Goal: Task Accomplishment & Management: Manage account settings

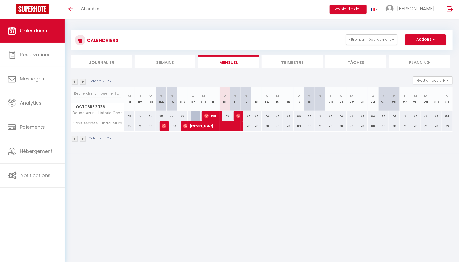
click at [226, 114] on div "70" at bounding box center [225, 116] width 11 height 10
type input "70"
type input "Ven 10 Octobre 2025"
type input "Sam 11 Octobre 2025"
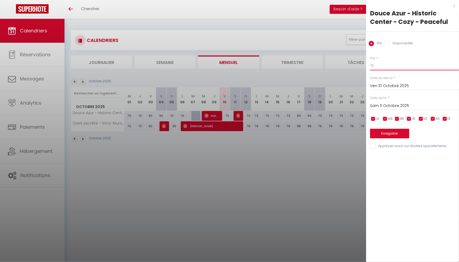
click at [380, 64] on input "70" at bounding box center [414, 66] width 89 height 10
type input "7"
type input "60"
click at [386, 135] on button "Enregistrer" at bounding box center [389, 134] width 39 height 10
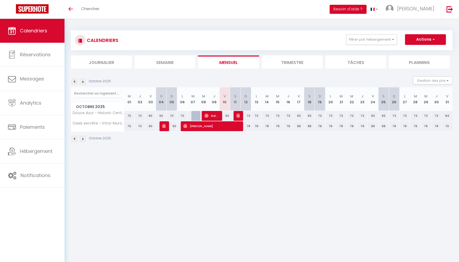
click at [248, 115] on div "73" at bounding box center [246, 116] width 11 height 10
type input "73"
type input "Dim 12 Octobre 2025"
type input "Lun 13 Octobre 2025"
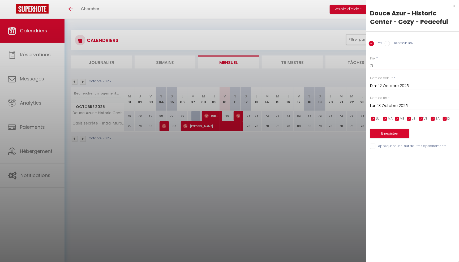
click at [377, 64] on input "73" at bounding box center [414, 66] width 89 height 10
type input "72"
click at [403, 108] on input "Lun 13 Octobre 2025" at bounding box center [414, 106] width 89 height 7
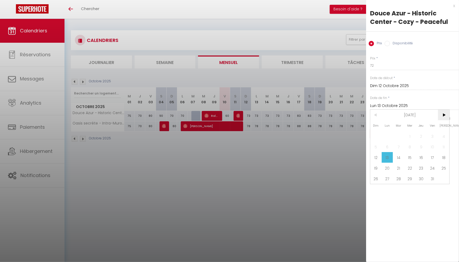
click at [445, 116] on span ">" at bounding box center [443, 115] width 11 height 11
click at [443, 138] on span "1" at bounding box center [443, 136] width 11 height 11
type input "[DATE]"
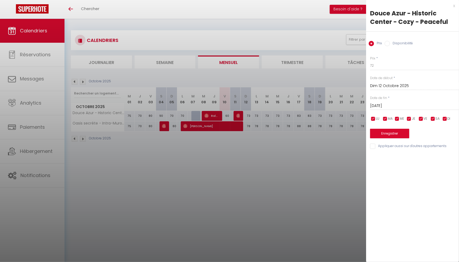
click at [422, 119] on input "checkbox" at bounding box center [421, 118] width 5 height 5
checkbox input "false"
click at [433, 119] on input "checkbox" at bounding box center [432, 118] width 5 height 5
checkbox input "false"
click at [397, 133] on button "Enregistrer" at bounding box center [389, 134] width 39 height 10
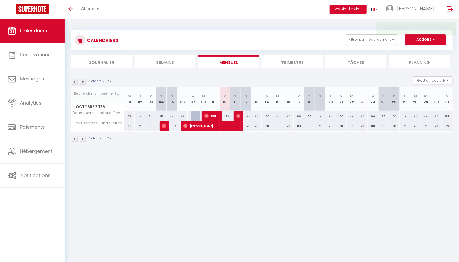
click at [249, 126] on div "78" at bounding box center [246, 126] width 11 height 10
type input "78"
type input "Dim 12 Octobre 2025"
type input "Lun 13 Octobre 2025"
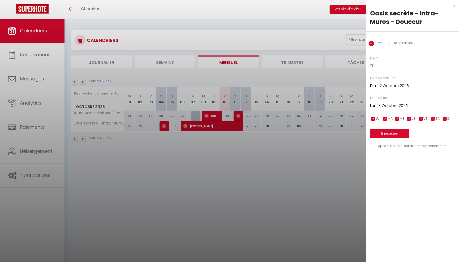
click at [381, 66] on input "78" at bounding box center [414, 66] width 89 height 10
type input "77"
click at [403, 106] on input "Lun 13 Octobre 2025" at bounding box center [414, 106] width 89 height 7
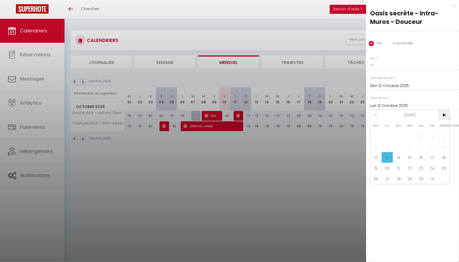
click at [442, 115] on span ">" at bounding box center [443, 115] width 11 height 11
click at [445, 136] on span "1" at bounding box center [443, 136] width 11 height 11
type input "[DATE]"
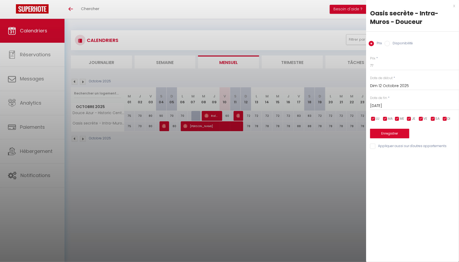
click at [422, 116] on input "checkbox" at bounding box center [421, 118] width 5 height 5
checkbox input "false"
click at [434, 118] on input "checkbox" at bounding box center [432, 118] width 5 height 5
checkbox input "false"
click at [399, 132] on button "Enregistrer" at bounding box center [389, 134] width 39 height 10
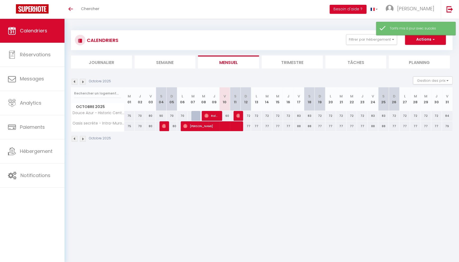
click at [250, 126] on div "77" at bounding box center [246, 126] width 11 height 10
type input "77"
type input "Dim 12 Octobre 2025"
type input "Lun 13 Octobre 2025"
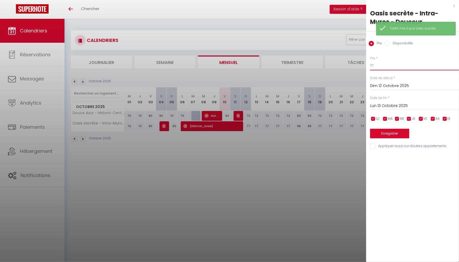
click at [384, 69] on input "77" at bounding box center [414, 66] width 89 height 10
type input "7"
type input "87"
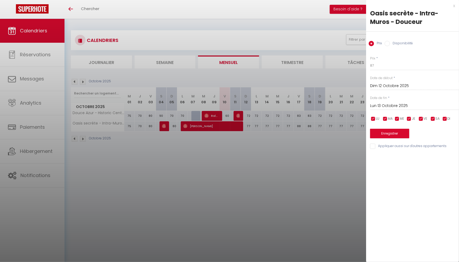
click at [374, 118] on input "checkbox" at bounding box center [373, 118] width 5 height 5
checkbox input "false"
click at [385, 117] on input "checkbox" at bounding box center [385, 118] width 5 height 5
checkbox input "false"
click at [397, 118] on input "checkbox" at bounding box center [397, 118] width 5 height 5
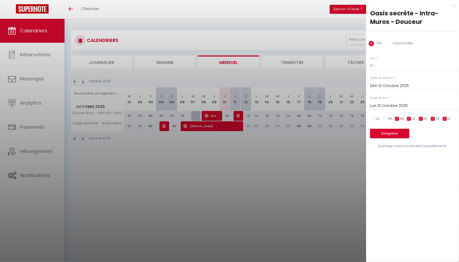
checkbox input "false"
click at [412, 119] on input "checkbox" at bounding box center [409, 118] width 5 height 5
checkbox input "false"
click at [447, 118] on input "checkbox" at bounding box center [444, 118] width 5 height 5
checkbox input "false"
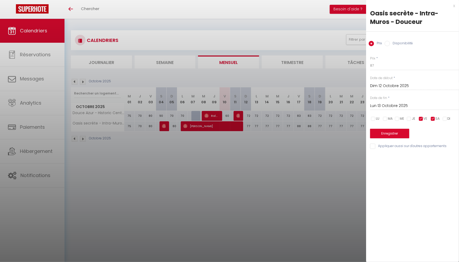
click at [412, 103] on input "Lun 13 Octobre 2025" at bounding box center [414, 106] width 89 height 7
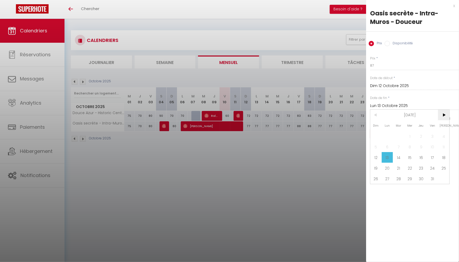
click at [440, 113] on span ">" at bounding box center [443, 115] width 11 height 11
click at [445, 135] on span "1" at bounding box center [443, 136] width 11 height 11
type input "[DATE]"
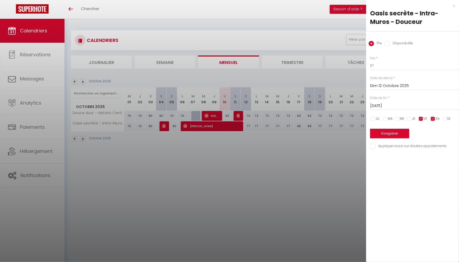
click at [395, 130] on button "Enregistrer" at bounding box center [389, 134] width 39 height 10
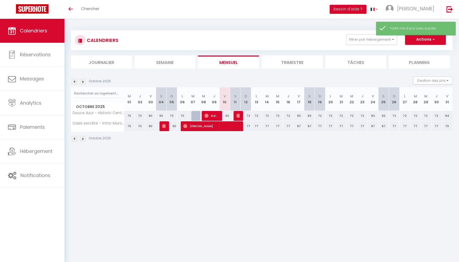
click at [298, 115] on div "83" at bounding box center [299, 116] width 11 height 10
type input "83"
type input "Ven 17 Octobre 2025"
type input "Sam 18 Octobre 2025"
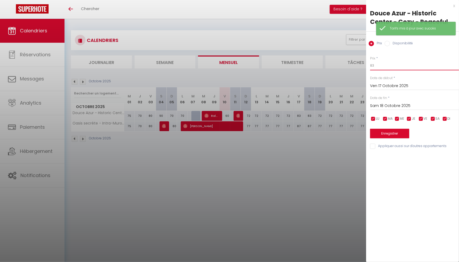
click at [378, 66] on input "83" at bounding box center [414, 66] width 89 height 10
type input "82"
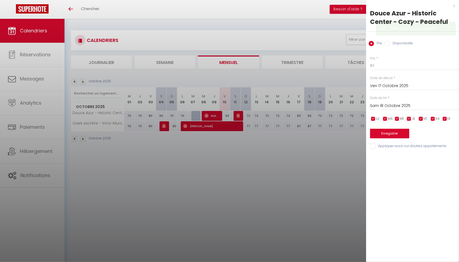
click at [376, 118] on input "checkbox" at bounding box center [373, 118] width 5 height 5
checkbox input "false"
click at [389, 120] on span "MA" at bounding box center [390, 118] width 5 height 5
checkbox input "false"
click at [397, 120] on input "checkbox" at bounding box center [397, 118] width 5 height 5
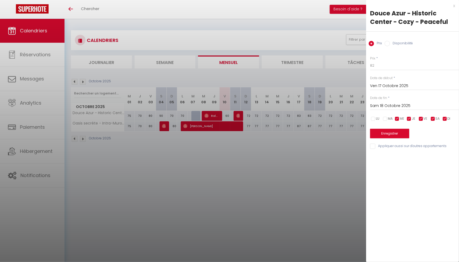
checkbox input "false"
click at [410, 117] on input "checkbox" at bounding box center [409, 118] width 5 height 5
checkbox input "false"
click at [445, 118] on input "checkbox" at bounding box center [444, 118] width 5 height 5
checkbox input "false"
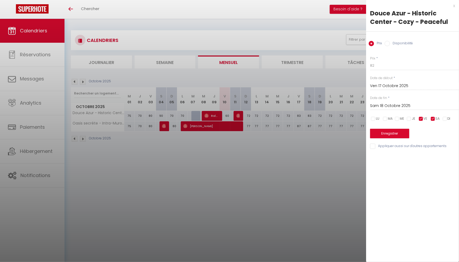
click at [424, 107] on input "Sam 18 Octobre 2025" at bounding box center [414, 106] width 89 height 7
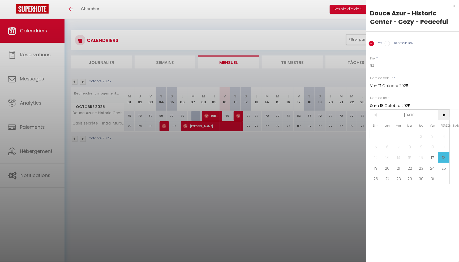
click at [441, 113] on span ">" at bounding box center [443, 115] width 11 height 11
click at [443, 131] on span "[PERSON_NAME]" at bounding box center [443, 125] width 11 height 11
click at [443, 134] on span "1" at bounding box center [443, 136] width 11 height 11
type input "[DATE]"
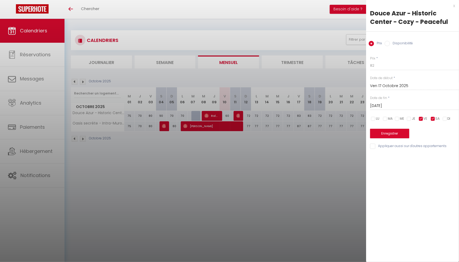
click at [393, 133] on button "Enregistrer" at bounding box center [389, 134] width 39 height 10
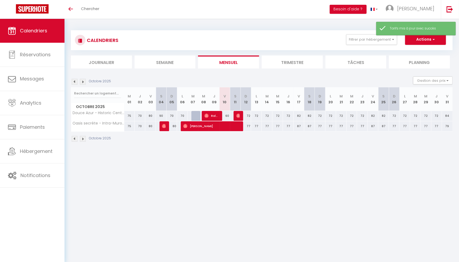
click at [449, 127] on div "79" at bounding box center [447, 126] width 11 height 10
type input "79"
type input "Ven 31 Octobre 2025"
type input "[DATE]"
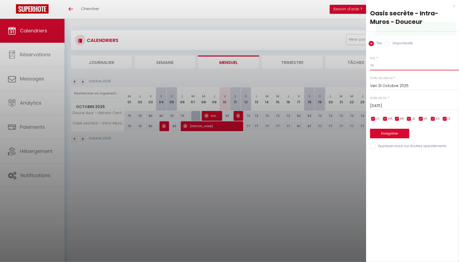
click at [390, 68] on input "79" at bounding box center [414, 66] width 89 height 10
type input "77"
click at [387, 133] on button "Enregistrer" at bounding box center [389, 134] width 39 height 10
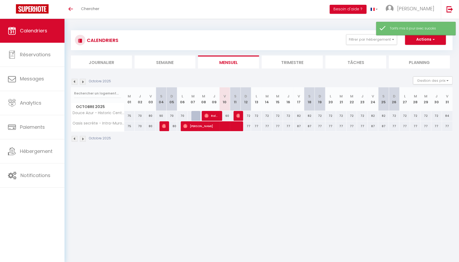
click at [449, 126] on div "77" at bounding box center [447, 126] width 11 height 10
type input "77"
type input "Ven 31 Octobre 2025"
type input "[DATE]"
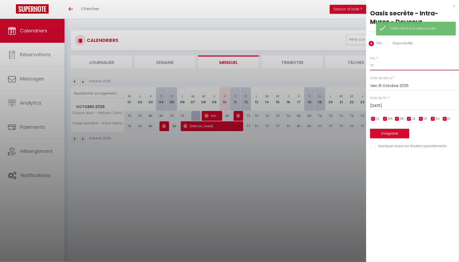
click at [391, 66] on input "77" at bounding box center [414, 66] width 89 height 10
type input "7"
type input "87"
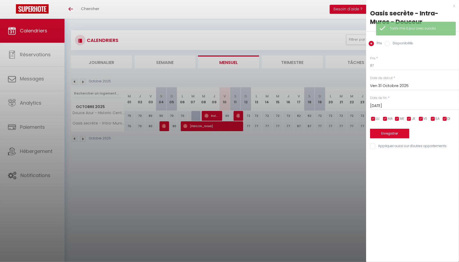
click at [390, 128] on div "Enregistrer" at bounding box center [414, 130] width 89 height 16
click at [390, 132] on button "Enregistrer" at bounding box center [389, 134] width 39 height 10
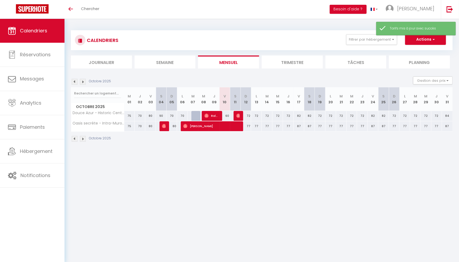
click at [449, 114] on div "84" at bounding box center [447, 116] width 11 height 10
type input "84"
type input "Ven 31 Octobre 2025"
type input "[DATE]"
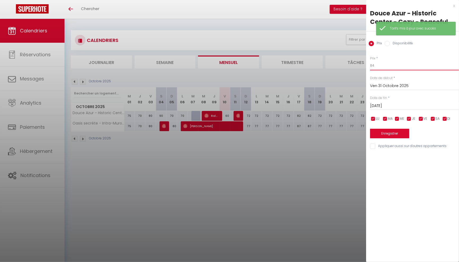
click at [380, 63] on input "84" at bounding box center [414, 66] width 89 height 10
type input "82"
click at [387, 132] on button "Enregistrer" at bounding box center [389, 134] width 39 height 10
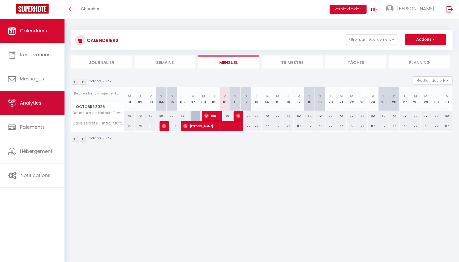
click at [40, 103] on span "Analytics" at bounding box center [31, 103] width 22 height 7
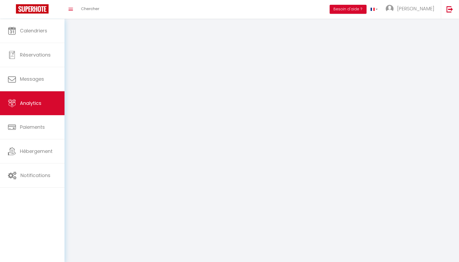
select select "2025"
select select "10"
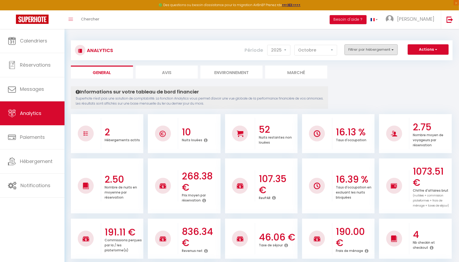
click at [366, 49] on button "Filtrer par hébergement" at bounding box center [371, 49] width 53 height 11
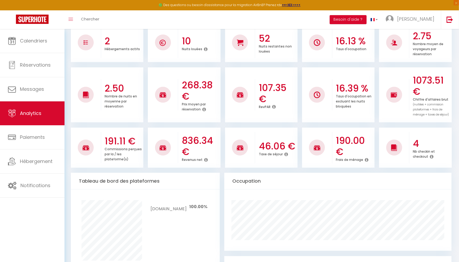
scroll to position [92, 0]
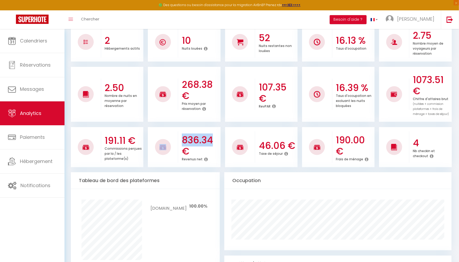
drag, startPoint x: 214, startPoint y: 142, endPoint x: 175, endPoint y: 144, distance: 38.8
click at [175, 144] on li "836.34 € Revenus net" at bounding box center [184, 147] width 73 height 40
click at [228, 177] on div "Occupation" at bounding box center [337, 180] width 227 height 17
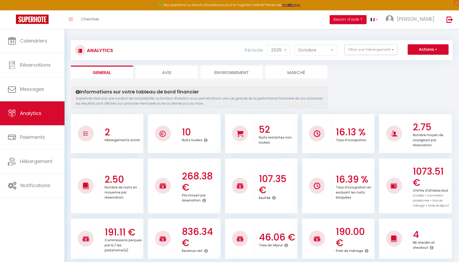
scroll to position [0, 0]
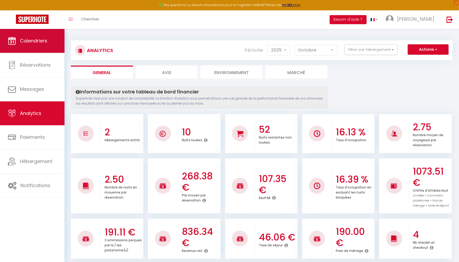
click at [39, 35] on link "Calendriers" at bounding box center [32, 41] width 65 height 24
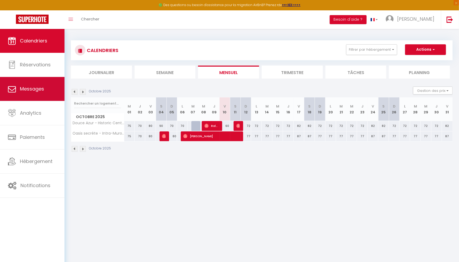
click at [48, 79] on link "Messages" at bounding box center [32, 89] width 65 height 24
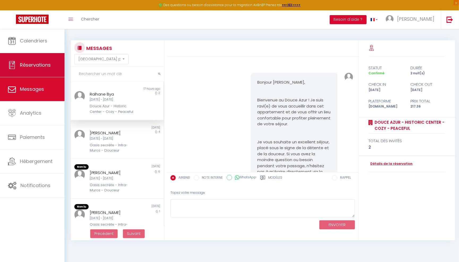
scroll to position [4311, 0]
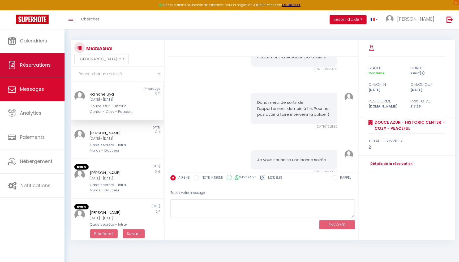
click at [48, 67] on span "Réservations" at bounding box center [35, 65] width 31 height 7
select select "not_cancelled"
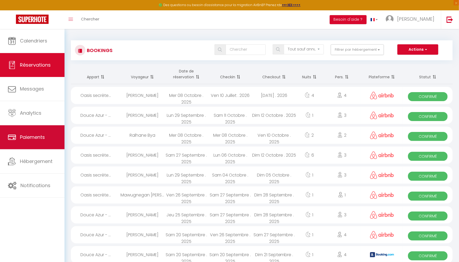
click at [49, 131] on link "Paiements" at bounding box center [32, 137] width 65 height 24
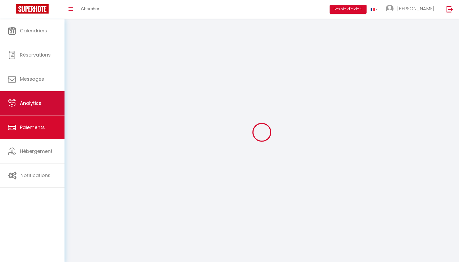
select select "2"
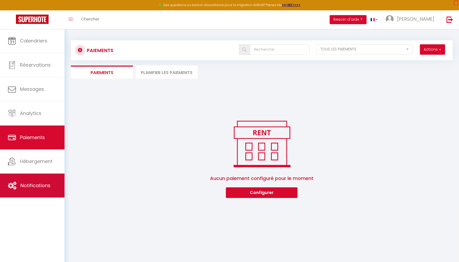
click at [51, 184] on link "Notifications" at bounding box center [32, 186] width 65 height 24
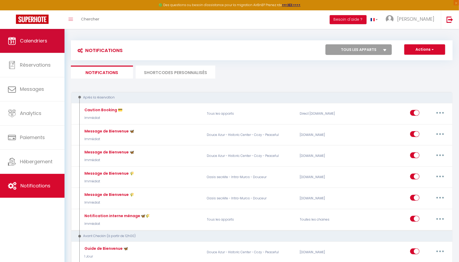
click at [49, 48] on link "Calendriers" at bounding box center [32, 41] width 65 height 24
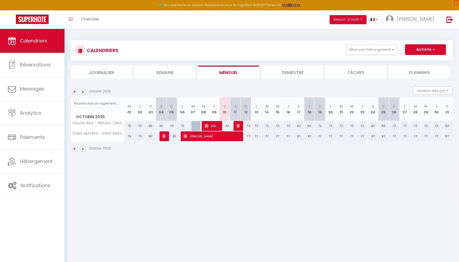
click at [235, 125] on div at bounding box center [239, 126] width 11 height 10
click at [238, 125] on img at bounding box center [238, 126] width 4 height 4
select select "OK"
select select "0"
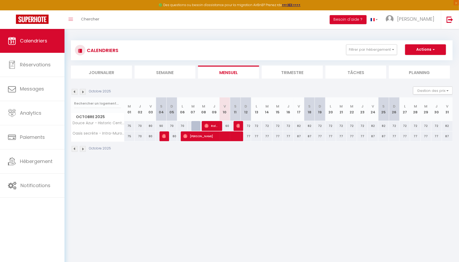
select select "0"
select select "1"
select select
select select "16800"
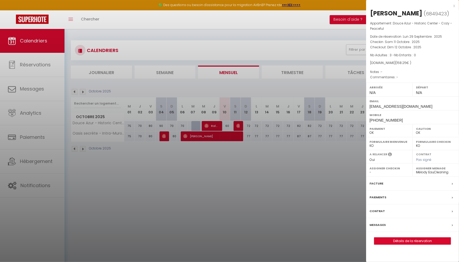
click at [301, 178] on div at bounding box center [229, 131] width 459 height 262
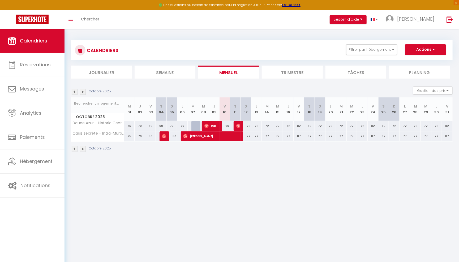
click at [216, 125] on span "Ralhane Bya" at bounding box center [211, 126] width 14 height 10
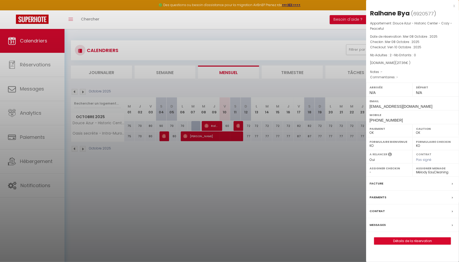
drag, startPoint x: 407, startPoint y: 63, endPoint x: 383, endPoint y: 58, distance: 24.4
click at [383, 58] on div "Appartement : Douce Azur - Historic Center - Cozy - Peaceful Date de réservatio…" at bounding box center [412, 50] width 93 height 59
click at [455, 4] on div "x" at bounding box center [410, 6] width 89 height 6
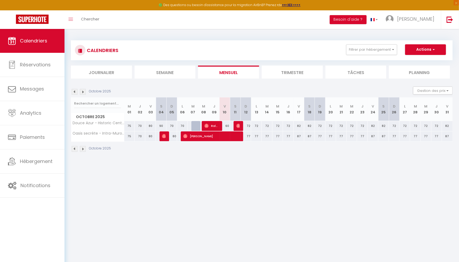
click at [215, 124] on span "Ralhane Bya" at bounding box center [211, 126] width 14 height 10
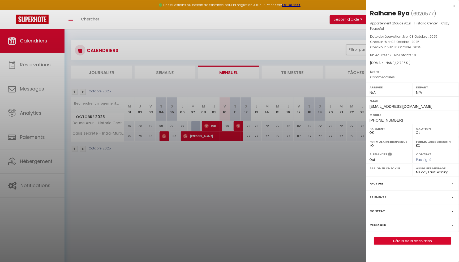
click at [373, 183] on label "Facture" at bounding box center [377, 184] width 14 height 6
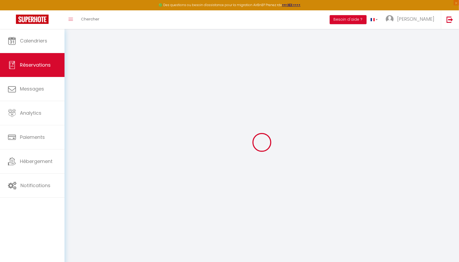
select select "other"
select select "cleaning"
select select "taxes"
select select
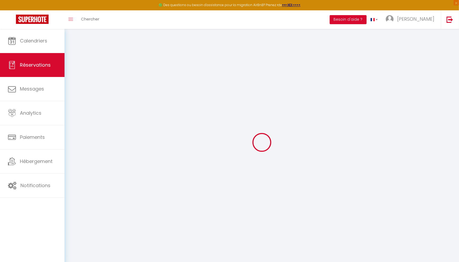
select select
checkbox input "false"
select select
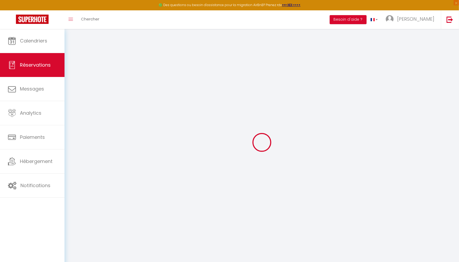
checkbox input "false"
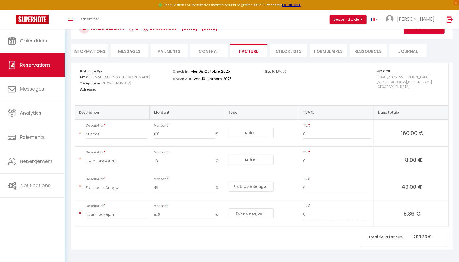
scroll to position [35, 0]
drag, startPoint x: 427, startPoint y: 133, endPoint x: 396, endPoint y: 132, distance: 30.8
click at [396, 132] on span "160.00 €" at bounding box center [412, 133] width 68 height 7
click at [343, 232] on div "Ralhane Bya Email: [EMAIL_ADDRESS][DOMAIN_NAME] Téléphone: [PHONE_NUMBER] Adres…" at bounding box center [262, 156] width 382 height 187
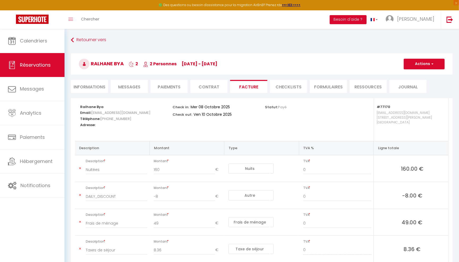
scroll to position [0, 0]
click at [95, 86] on li "Informations" at bounding box center [89, 86] width 37 height 13
select select
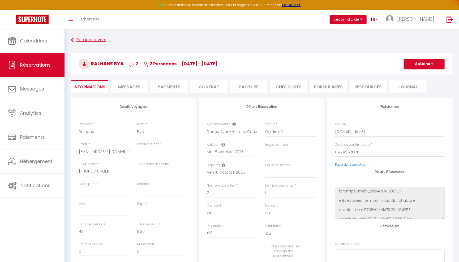
click at [93, 42] on link "Retourner vers" at bounding box center [262, 40] width 382 height 10
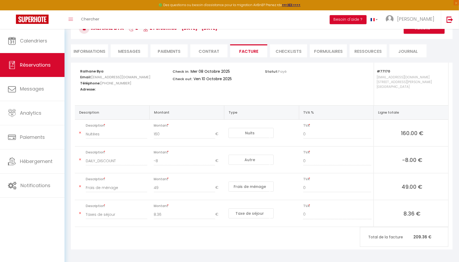
scroll to position [35, 0]
drag, startPoint x: 73, startPoint y: 231, endPoint x: 106, endPoint y: 236, distance: 33.8
click at [107, 236] on div "Ralhane Bya Email: [EMAIL_ADDRESS][DOMAIN_NAME] Téléphone: [PHONE_NUMBER] Adres…" at bounding box center [262, 156] width 382 height 187
click at [106, 236] on div "Ralhane Bya Email: [EMAIL_ADDRESS][DOMAIN_NAME] Téléphone: [PHONE_NUMBER] Adres…" at bounding box center [262, 156] width 382 height 187
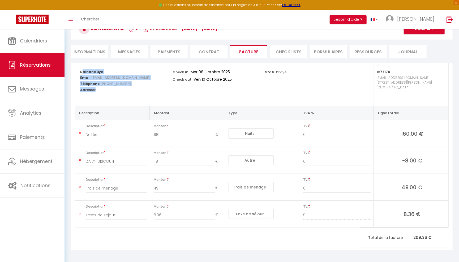
drag, startPoint x: 99, startPoint y: 96, endPoint x: 77, endPoint y: 73, distance: 31.8
click at [77, 73] on div "Ralhane Bya Email: [EMAIL_ADDRESS][DOMAIN_NAME] Téléphone: [PHONE_NUMBER] Adres…" at bounding box center [123, 84] width 92 height 43
click at [78, 71] on div "Ralhane Bya Email: [EMAIL_ADDRESS][DOMAIN_NAME] Téléphone: [PHONE_NUMBER] Adres…" at bounding box center [123, 84] width 92 height 43
drag, startPoint x: 79, startPoint y: 69, endPoint x: 101, endPoint y: 91, distance: 30.8
click at [101, 91] on div "Ralhane Bya Email: [EMAIL_ADDRESS][DOMAIN_NAME] Téléphone: [PHONE_NUMBER] Adres…" at bounding box center [123, 84] width 92 height 43
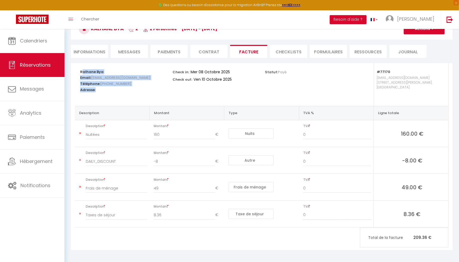
click at [101, 91] on h5 "Adresse:" at bounding box center [123, 89] width 86 height 6
drag, startPoint x: 100, startPoint y: 91, endPoint x: 73, endPoint y: 72, distance: 33.7
click at [73, 72] on div "Ralhane Bya Email: [EMAIL_ADDRESS][DOMAIN_NAME] Téléphone: [PHONE_NUMBER] Adres…" at bounding box center [262, 145] width 382 height 164
drag, startPoint x: 73, startPoint y: 72, endPoint x: 77, endPoint y: 68, distance: 5.6
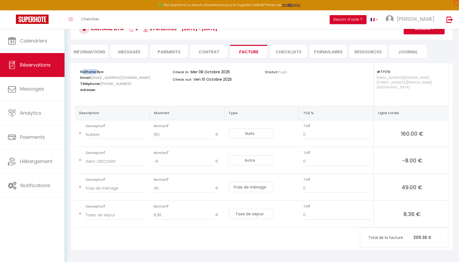
click at [77, 68] on div "Ralhane Bya Email: [EMAIL_ADDRESS][DOMAIN_NAME] Téléphone: [PHONE_NUMBER] Adres…" at bounding box center [262, 145] width 382 height 164
click at [77, 68] on div "Ralhane Bya Email: [EMAIL_ADDRESS][DOMAIN_NAME] Téléphone: [PHONE_NUMBER] Adres…" at bounding box center [123, 84] width 92 height 43
drag, startPoint x: 77, startPoint y: 68, endPoint x: 101, endPoint y: 92, distance: 34.4
click at [101, 92] on div "Ralhane Bya Email: [EMAIL_ADDRESS][DOMAIN_NAME] Téléphone: [PHONE_NUMBER] Adres…" at bounding box center [123, 84] width 92 height 43
click at [101, 92] on h5 "Adresse:" at bounding box center [123, 89] width 86 height 6
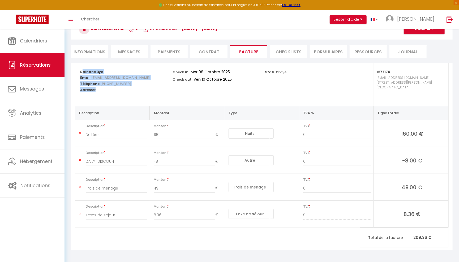
drag, startPoint x: 101, startPoint y: 92, endPoint x: 78, endPoint y: 70, distance: 32.9
click at [78, 70] on div "Ralhane Bya Email: [EMAIL_ADDRESS][DOMAIN_NAME] Téléphone: [PHONE_NUMBER] Adres…" at bounding box center [123, 84] width 92 height 43
drag, startPoint x: 78, startPoint y: 70, endPoint x: 97, endPoint y: 89, distance: 27.4
click at [97, 89] on div "Ralhane Bya Email: [EMAIL_ADDRESS][DOMAIN_NAME] Téléphone: [PHONE_NUMBER] Adres…" at bounding box center [123, 84] width 92 height 43
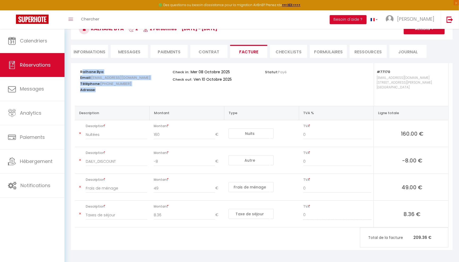
click at [97, 91] on h5 "Adresse:" at bounding box center [123, 89] width 86 height 6
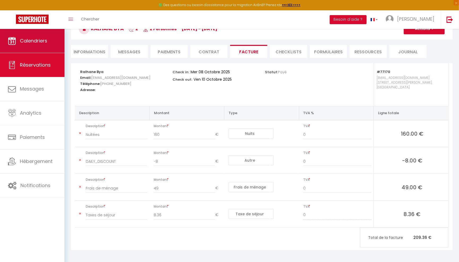
click at [35, 44] on link "Calendriers" at bounding box center [32, 41] width 65 height 24
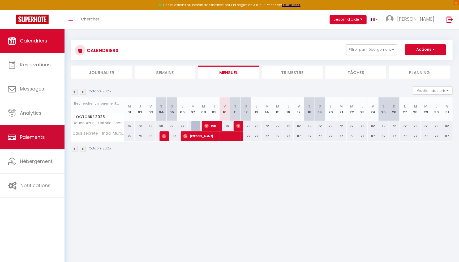
click at [35, 149] on link "Paiements" at bounding box center [32, 137] width 65 height 24
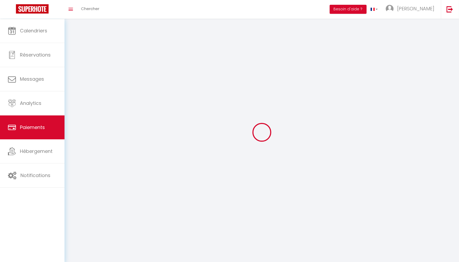
select select "2"
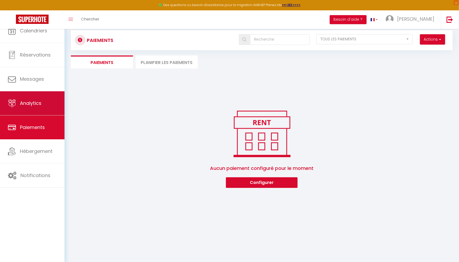
click at [40, 108] on link "Analytics" at bounding box center [32, 103] width 65 height 24
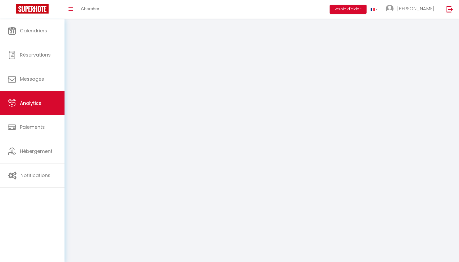
select select "2025"
select select "10"
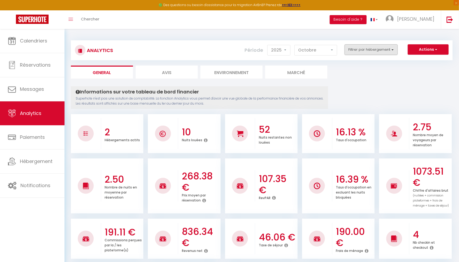
click at [378, 52] on button "Filtrer par hébergement" at bounding box center [371, 49] width 53 height 11
click at [355, 86] on Douceur "checkbox" at bounding box center [386, 85] width 69 height 5
checkbox Douceur "true"
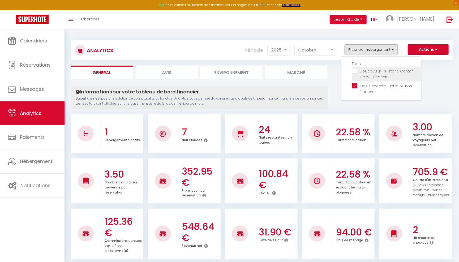
click at [353, 69] on Peaceful "checkbox" at bounding box center [386, 70] width 69 height 5
checkbox Peaceful "true"
checkbox input "true"
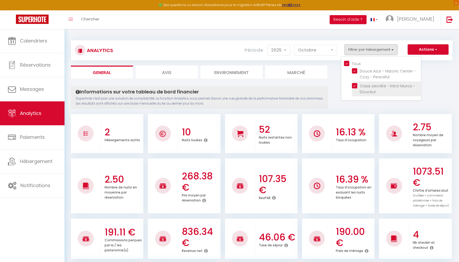
click at [354, 85] on Douceur "checkbox" at bounding box center [386, 85] width 69 height 5
checkbox Douceur "false"
checkbox input "false"
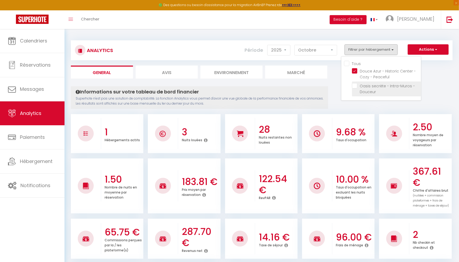
click at [355, 86] on Douceur "checkbox" at bounding box center [386, 85] width 69 height 5
checkbox Douceur "true"
checkbox input "true"
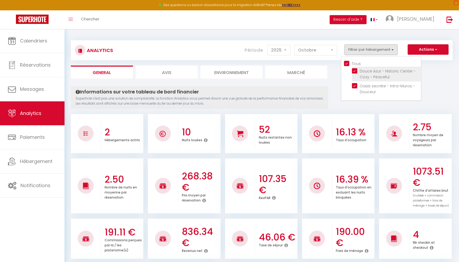
click at [355, 70] on Peaceful "checkbox" at bounding box center [386, 70] width 69 height 5
checkbox Peaceful "false"
checkbox input "false"
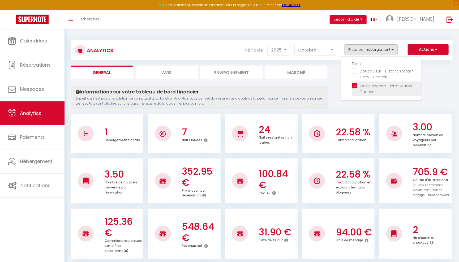
click at [355, 87] on Douceur "checkbox" at bounding box center [386, 85] width 69 height 5
checkbox Douceur "false"
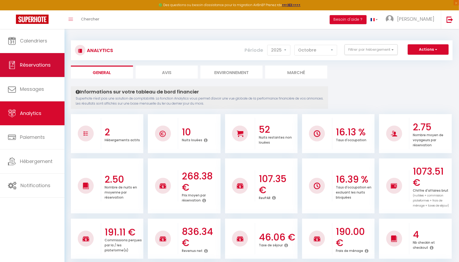
click at [41, 74] on link "Réservations" at bounding box center [32, 65] width 65 height 24
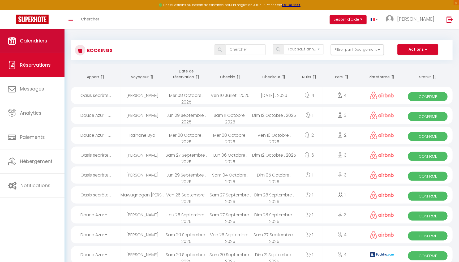
click at [41, 47] on link "Calendriers" at bounding box center [32, 41] width 65 height 24
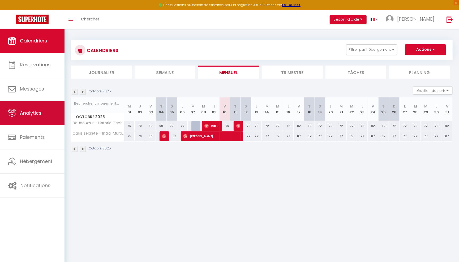
click at [34, 116] on span "Analytics" at bounding box center [31, 113] width 22 height 7
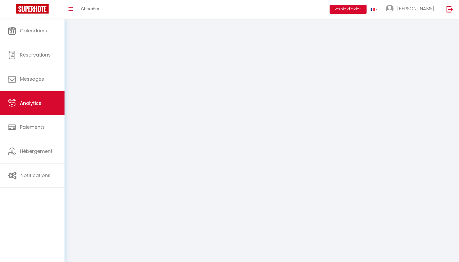
select select "2025"
select select "10"
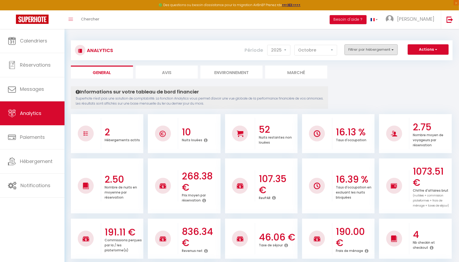
click at [378, 54] on button "Filtrer par hébergement" at bounding box center [371, 49] width 53 height 11
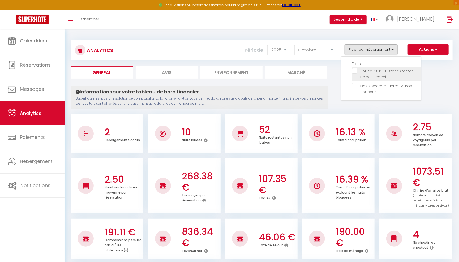
click at [360, 71] on Peaceful "checkbox" at bounding box center [386, 70] width 69 height 5
checkbox Peaceful "true"
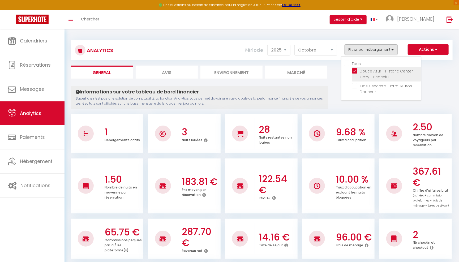
checkbox Douceur "false"
click at [434, 75] on ul "General Avis Environnement Marché" at bounding box center [262, 72] width 382 height 13
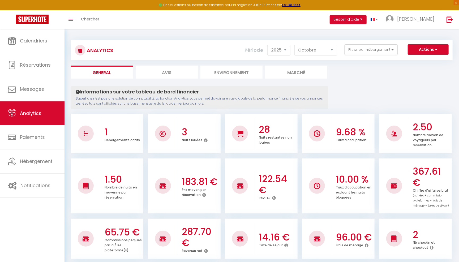
click at [430, 50] on button "Actions" at bounding box center [428, 49] width 41 height 11
click at [432, 23] on link "[PERSON_NAME]" at bounding box center [411, 19] width 59 height 19
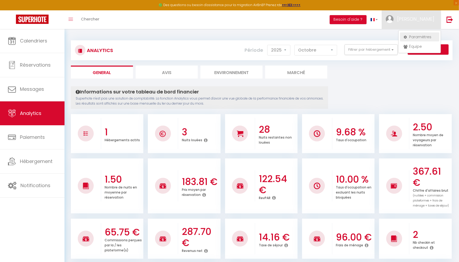
click at [425, 39] on link "Paramètres" at bounding box center [419, 36] width 39 height 9
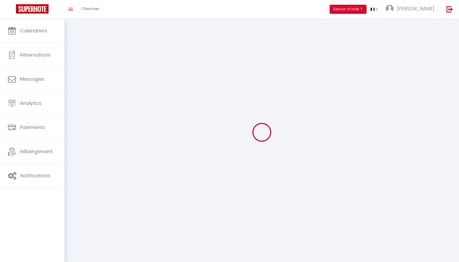
type input "[PERSON_NAME]"
type input "[PHONE_NUMBER]"
type input "[STREET_ADDRESS][PERSON_NAME]"
type input "59130"
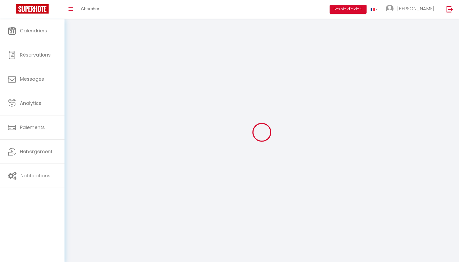
type input "Lambersart"
type input "aAZ34ihzmrwvouY6Y0lPQyX43"
type input "MoeZ7jtSOH19GUcmiiAohxxI8"
type input "[URL][DOMAIN_NAME]"
select select "28"
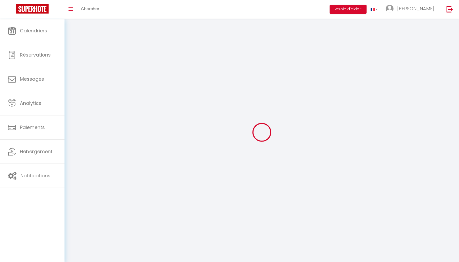
select select "fr"
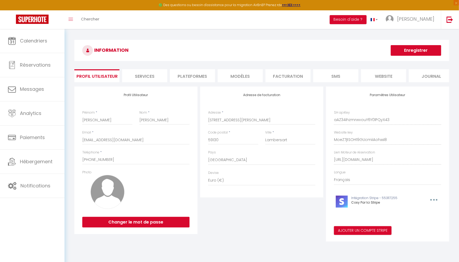
click at [144, 77] on li "Services" at bounding box center [144, 75] width 45 height 13
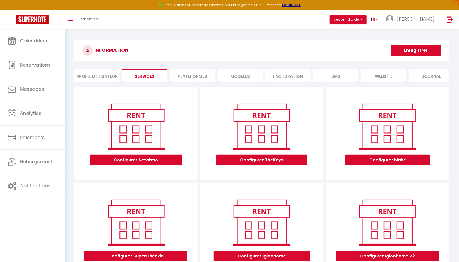
click at [206, 74] on li "Plateformes" at bounding box center [192, 75] width 45 height 13
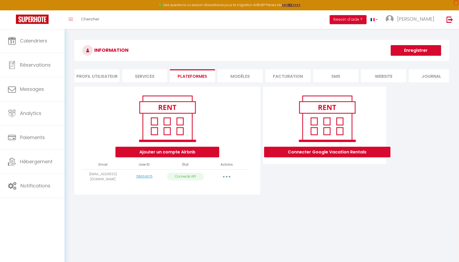
click at [240, 74] on li "MODÈLES" at bounding box center [240, 75] width 45 height 13
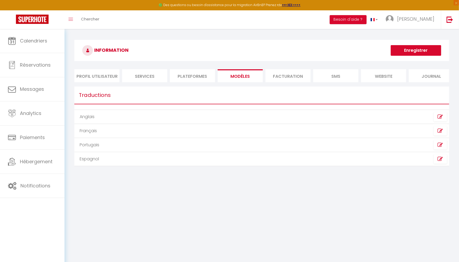
click at [298, 74] on li "Facturation" at bounding box center [288, 75] width 45 height 13
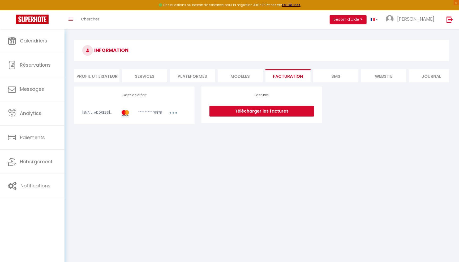
click at [345, 75] on li "SMS" at bounding box center [335, 75] width 45 height 13
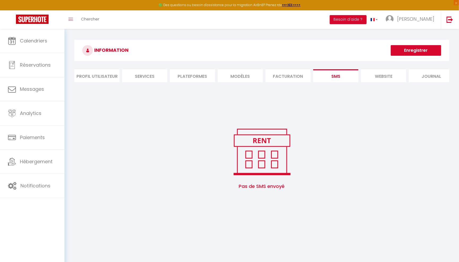
click at [302, 77] on li "Facturation" at bounding box center [288, 75] width 45 height 13
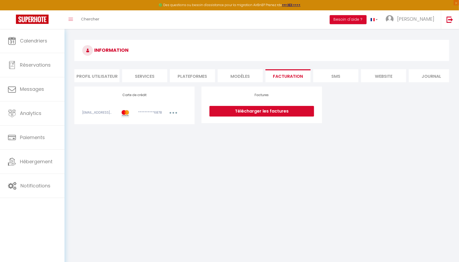
click at [334, 75] on li "SMS" at bounding box center [335, 75] width 45 height 13
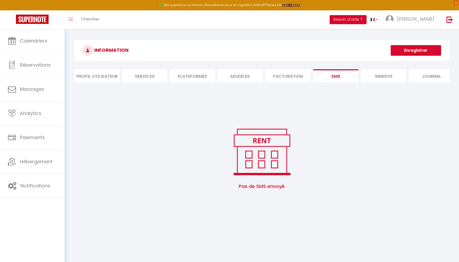
click at [389, 75] on li "website" at bounding box center [383, 75] width 45 height 13
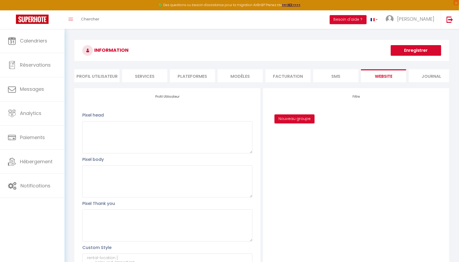
click at [428, 74] on li "Journal" at bounding box center [431, 75] width 45 height 13
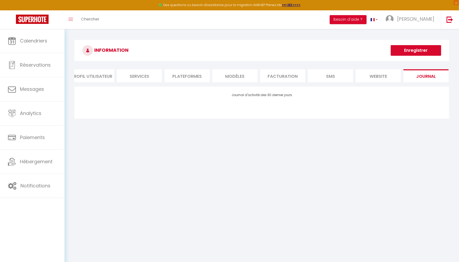
scroll to position [0, 5]
click at [387, 74] on li "website" at bounding box center [378, 75] width 45 height 13
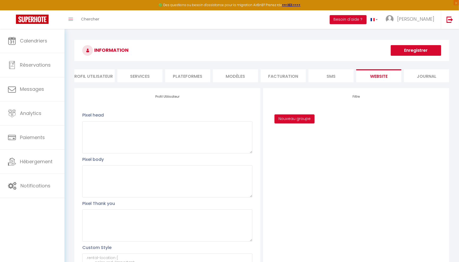
scroll to position [0, 0]
click at [105, 78] on li "Profil Utilisateur" at bounding box center [92, 75] width 45 height 13
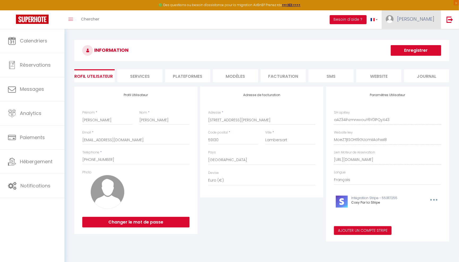
click at [426, 22] on span "[PERSON_NAME]" at bounding box center [415, 19] width 37 height 7
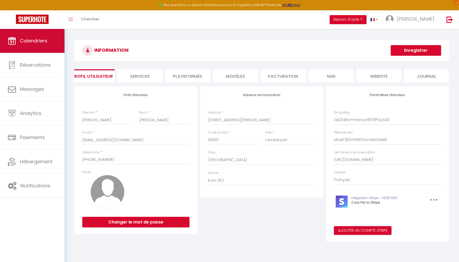
click at [54, 42] on link "Calendriers" at bounding box center [32, 41] width 65 height 24
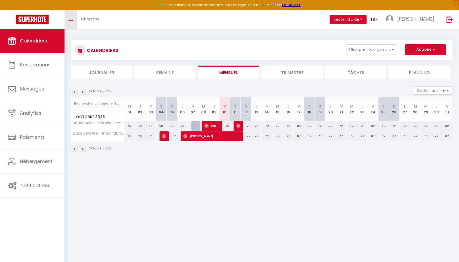
click at [72, 21] on link "Toggle menubar" at bounding box center [71, 19] width 12 height 19
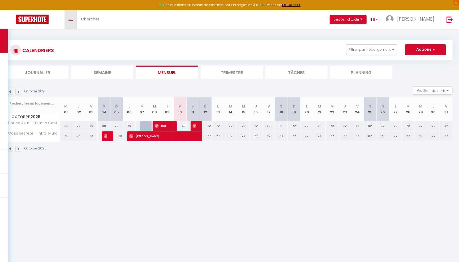
click at [72, 21] on link "Toggle menubar" at bounding box center [71, 19] width 12 height 19
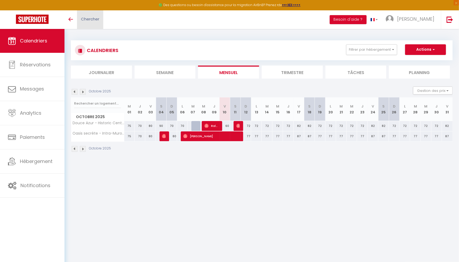
click at [92, 21] on span "Chercher" at bounding box center [90, 19] width 18 height 6
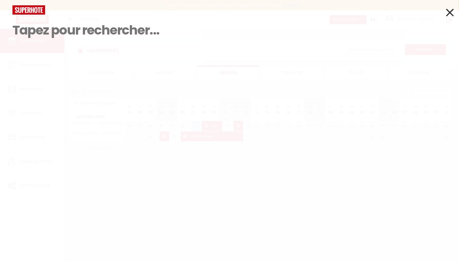
click at [454, 15] on div "Résultat de la recherche Id Appart Voyageur Checkin Checkout Nuits Pers. Platef…" at bounding box center [229, 131] width 459 height 262
click at [454, 15] on icon at bounding box center [450, 12] width 8 height 13
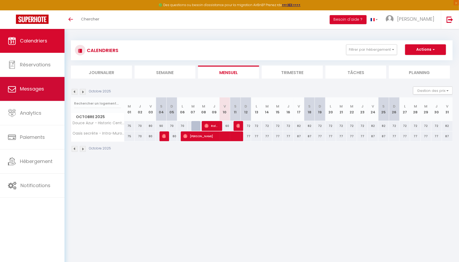
click at [37, 87] on span "Messages" at bounding box center [32, 89] width 24 height 7
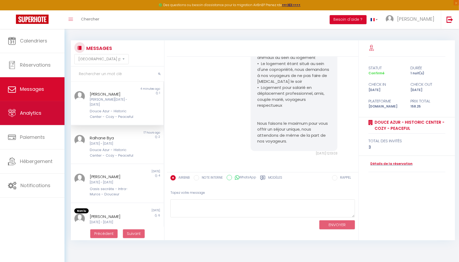
click at [43, 118] on link "Analytics" at bounding box center [32, 113] width 65 height 24
select select "2025"
select select "10"
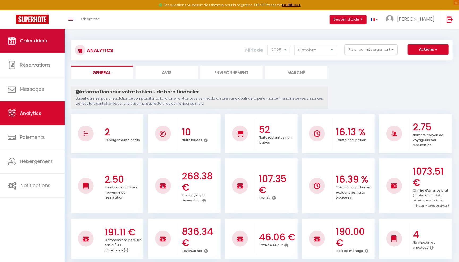
click at [45, 50] on link "Calendriers" at bounding box center [32, 41] width 65 height 24
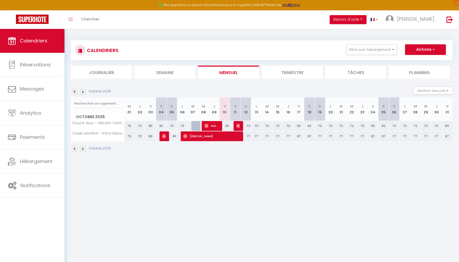
click at [238, 123] on span "[PERSON_NAME]" at bounding box center [237, 126] width 3 height 10
select select "OK"
select select "0"
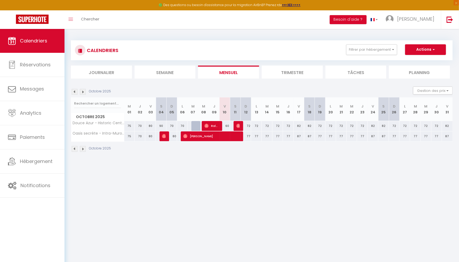
select select "1"
select select
select select "16800"
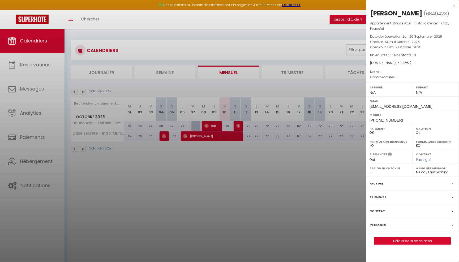
click at [379, 227] on div "Messages" at bounding box center [412, 225] width 93 height 14
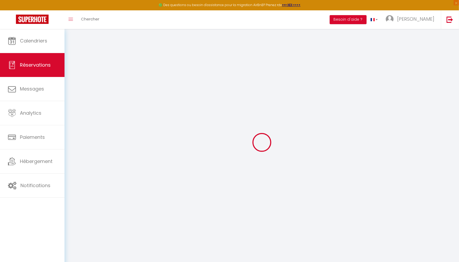
select select
checkbox input "false"
select select
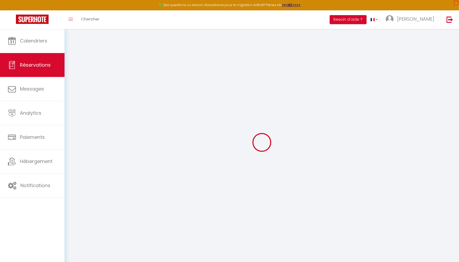
select select
checkbox input "false"
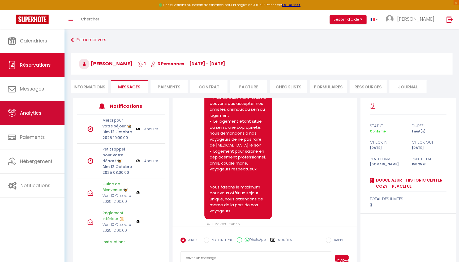
click at [22, 124] on link "Analytics" at bounding box center [32, 113] width 65 height 24
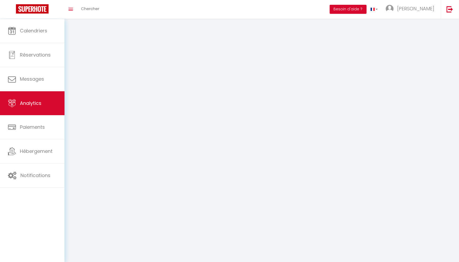
select select "2025"
select select "10"
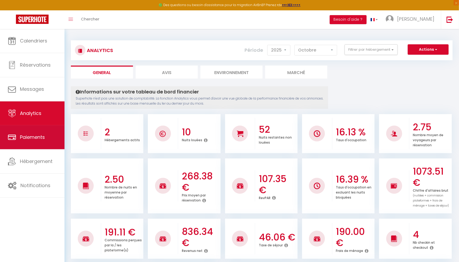
click at [32, 138] on span "Paiements" at bounding box center [32, 137] width 25 height 7
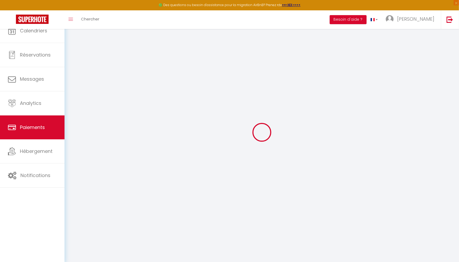
select select "2"
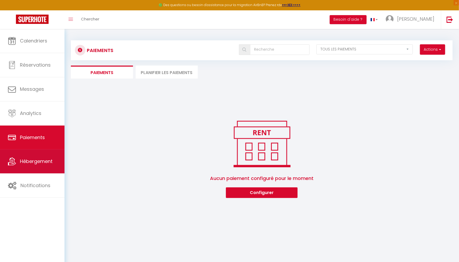
click at [34, 151] on link "Hébergement" at bounding box center [32, 162] width 65 height 24
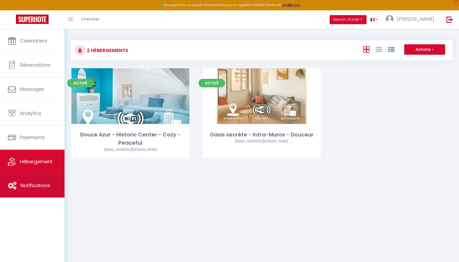
click at [37, 176] on link "Notifications" at bounding box center [32, 186] width 65 height 24
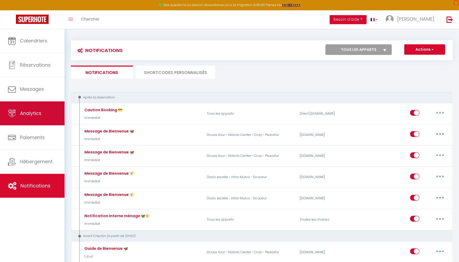
click at [39, 123] on link "Analytics" at bounding box center [32, 113] width 65 height 24
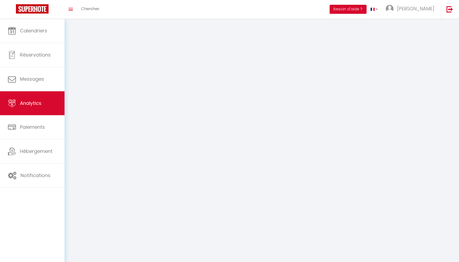
select select "2025"
select select "10"
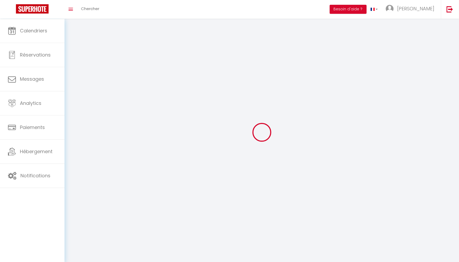
type input "[PERSON_NAME]"
type input "[PHONE_NUMBER]"
type input "[STREET_ADDRESS][PERSON_NAME]"
type input "59130"
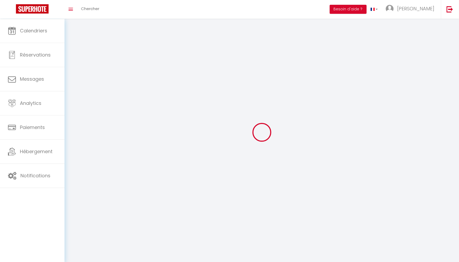
type input "Lambersart"
type input "aAZ34ihzmrwvouY6Y0lPQyX43"
type input "MoeZ7jtSOH19GUcmiiAohxxI8"
type input "aAZ34ihzmrwvouY6Y0lPQyX43"
type input "MoeZ7jtSOH19GUcmiiAohxxI8"
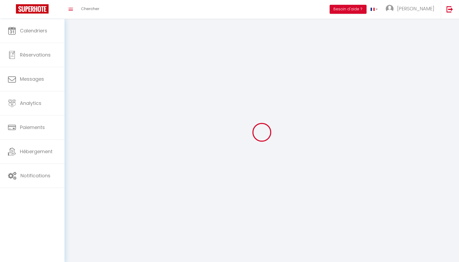
type input "[URL][DOMAIN_NAME]"
select select "28"
select select "fr"
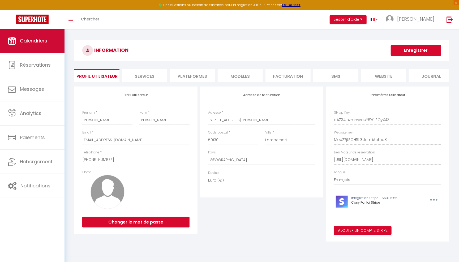
click at [45, 49] on link "Calendriers" at bounding box center [32, 41] width 65 height 24
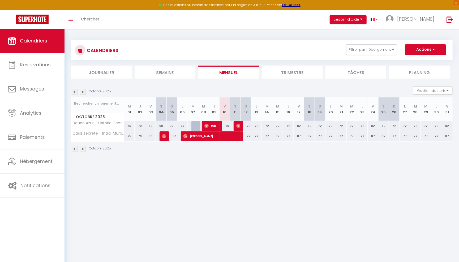
click at [45, 41] on span "Calendriers" at bounding box center [33, 40] width 27 height 7
click at [418, 80] on div "CALENDRIERS Filtrer par hébergement Tous Douce Azur - Historic Center - Cozy - …" at bounding box center [262, 96] width 382 height 122
click at [417, 72] on li "Planning" at bounding box center [419, 72] width 61 height 13
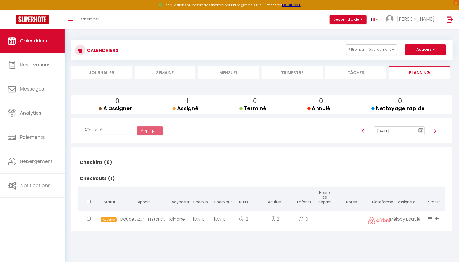
click at [364, 73] on li "Tâches" at bounding box center [356, 72] width 61 height 13
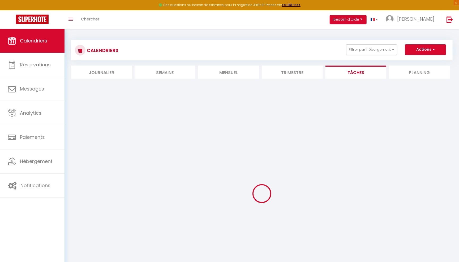
select select
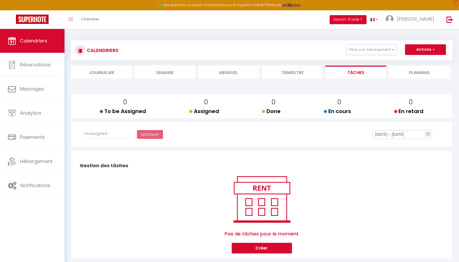
click at [419, 71] on li "Planning" at bounding box center [419, 72] width 61 height 13
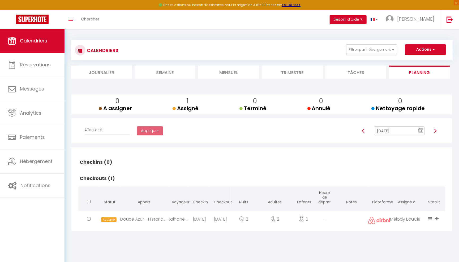
click at [360, 77] on li "Tâches" at bounding box center [356, 72] width 61 height 13
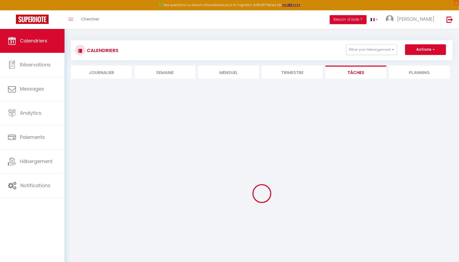
select select
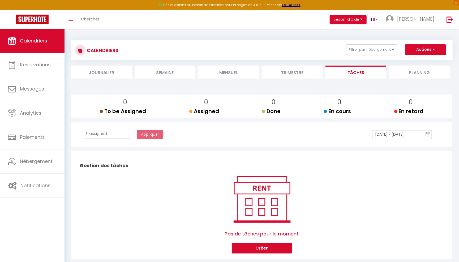
click at [300, 72] on li "Trimestre" at bounding box center [292, 72] width 61 height 13
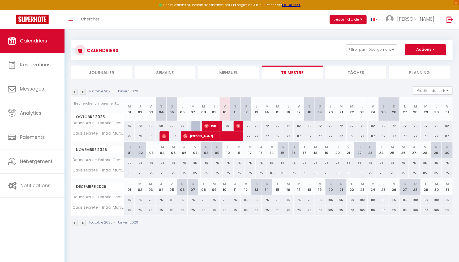
click at [238, 71] on li "Mensuel" at bounding box center [228, 72] width 61 height 13
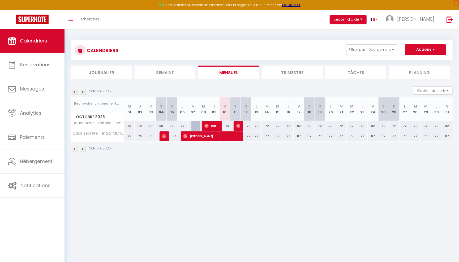
click at [175, 72] on li "Semaine" at bounding box center [165, 72] width 61 height 13
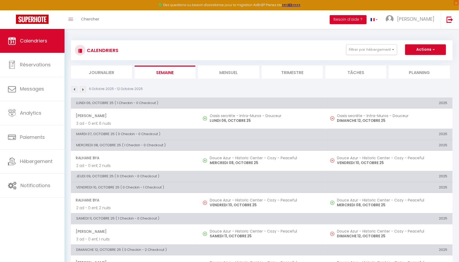
click at [110, 70] on li "Journalier" at bounding box center [101, 72] width 61 height 13
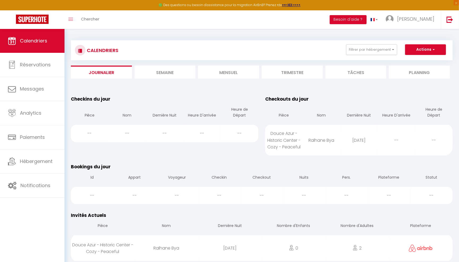
click at [292, 70] on li "Trimestre" at bounding box center [292, 72] width 61 height 13
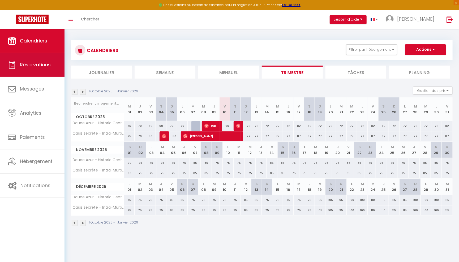
click at [40, 73] on link "Réservations" at bounding box center [32, 65] width 65 height 24
select select "not_cancelled"
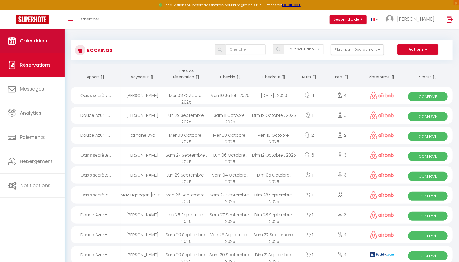
click at [52, 31] on link "Calendriers" at bounding box center [32, 41] width 65 height 24
